Goal: Task Accomplishment & Management: Manage account settings

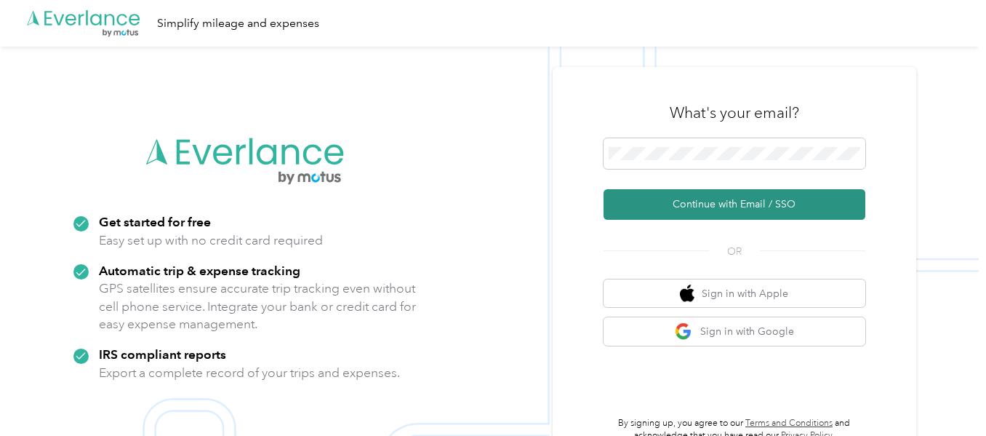
click at [730, 212] on button "Continue with Email / SSO" at bounding box center [735, 204] width 262 height 31
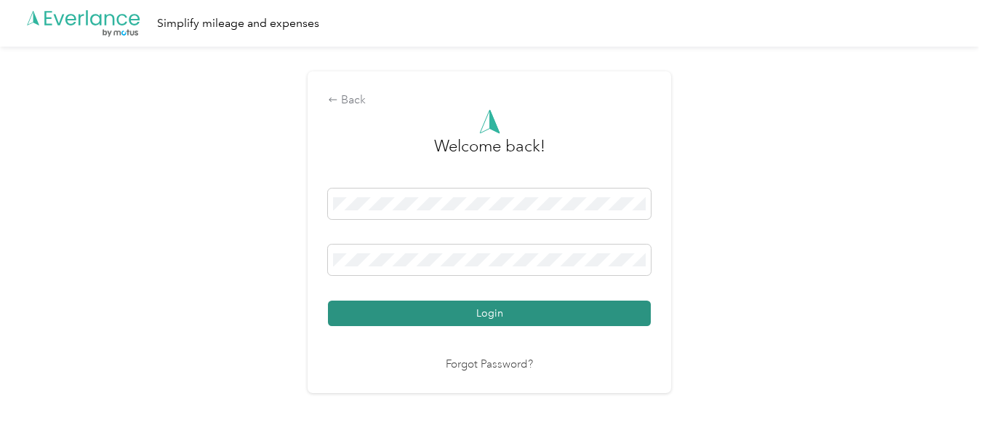
click at [560, 318] on button "Login" at bounding box center [489, 312] width 323 height 25
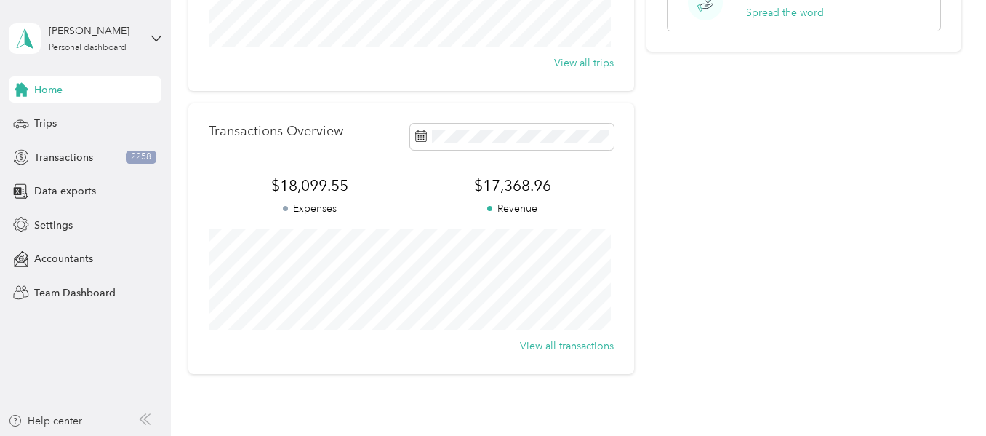
scroll to position [275, 0]
click at [145, 157] on span "2258" at bounding box center [141, 157] width 31 height 13
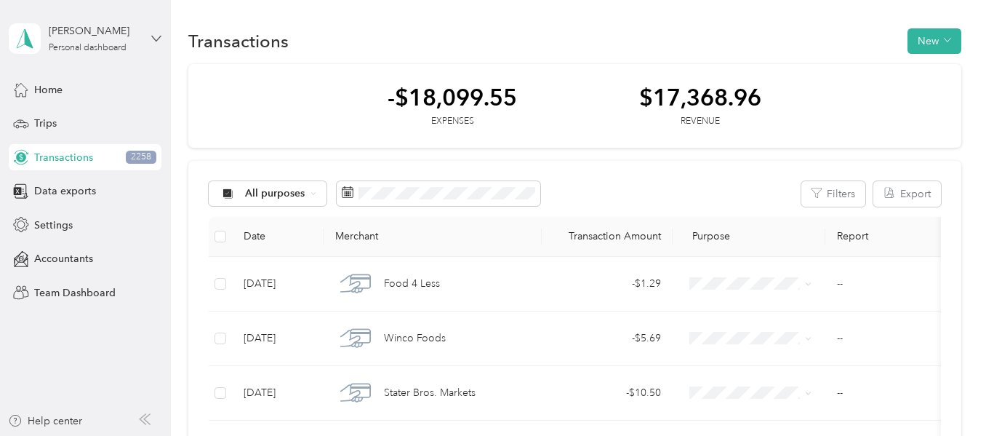
click at [156, 39] on icon at bounding box center [156, 38] width 10 height 10
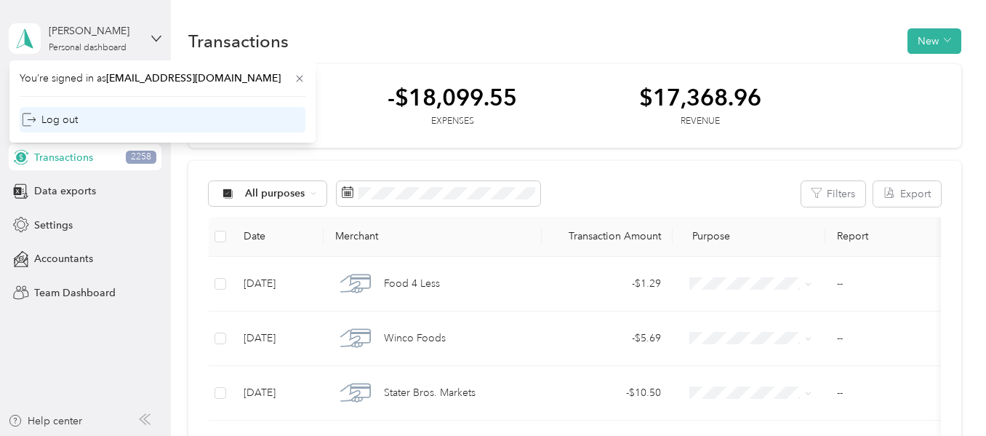
click at [78, 120] on div "Log out" at bounding box center [163, 119] width 286 height 25
